Goal: Task Accomplishment & Management: Use online tool/utility

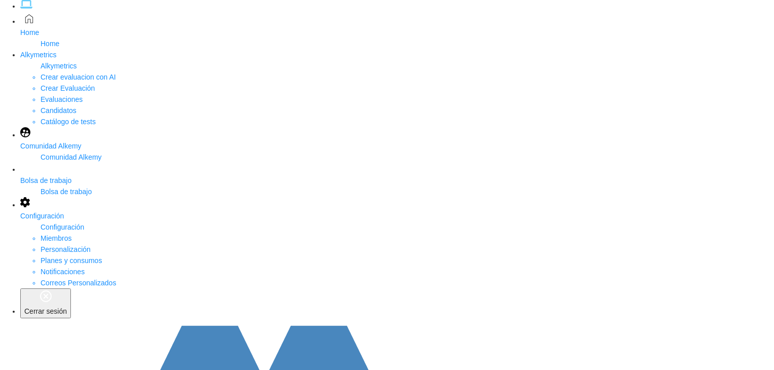
scroll to position [152, 0]
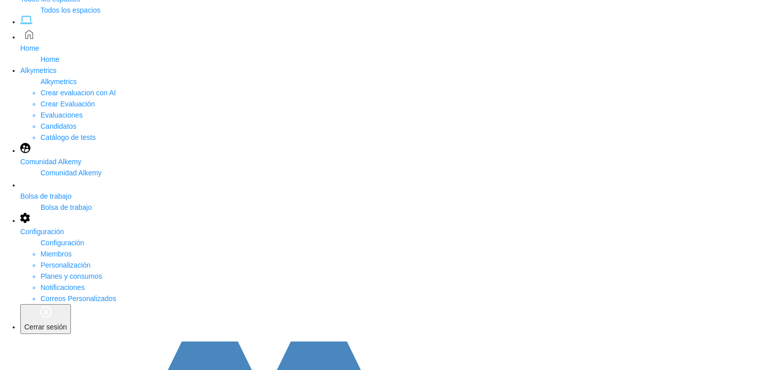
scroll to position [152, 0]
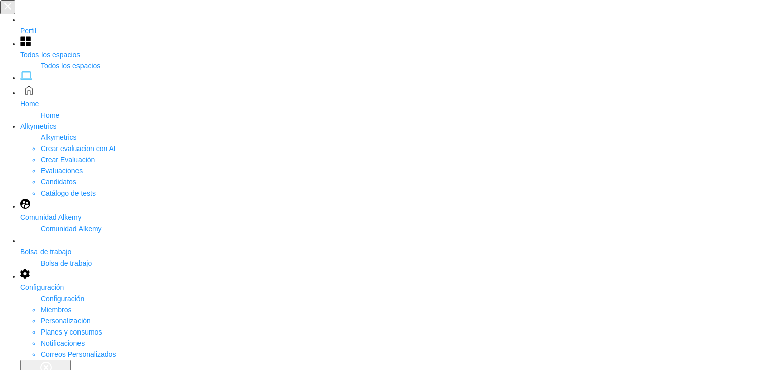
type input "******"
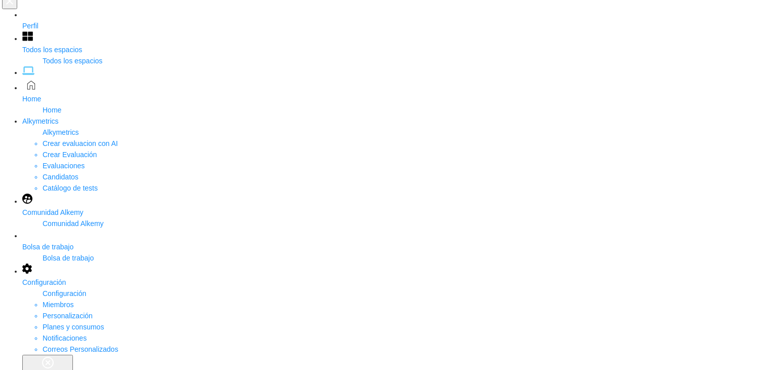
scroll to position [101, 0]
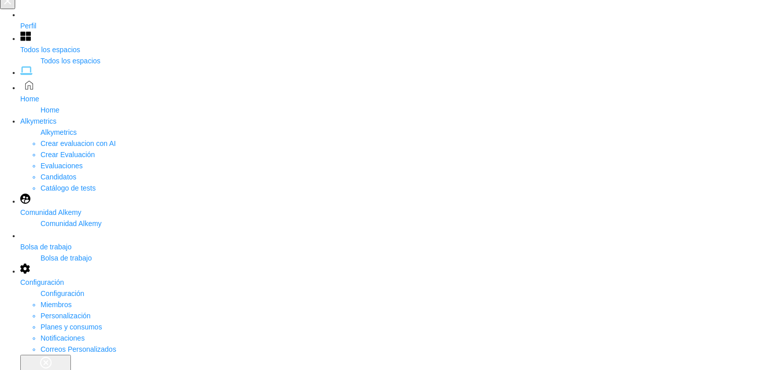
scroll to position [219, 0]
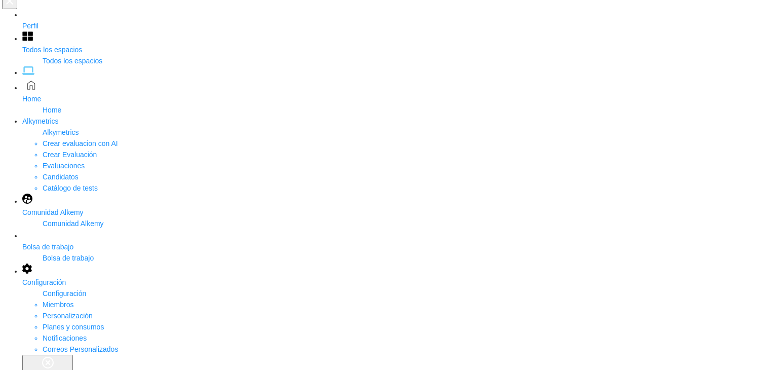
scroll to position [51, 0]
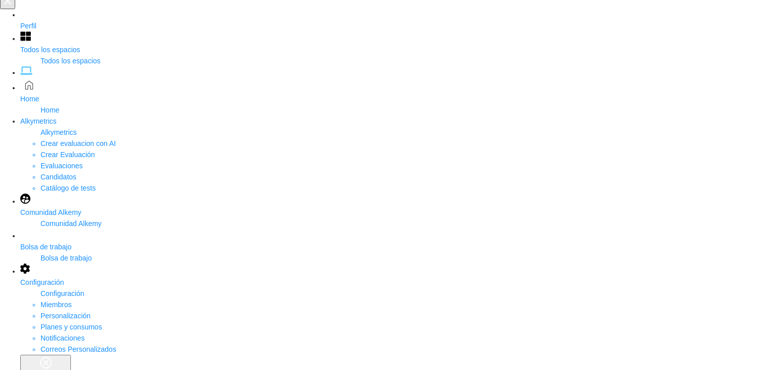
scroll to position [219, 0]
